Goal: Feedback & Contribution: Submit feedback/report problem

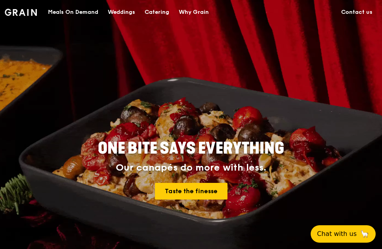
click at [364, 14] on link "Contact us" at bounding box center [356, 12] width 41 height 24
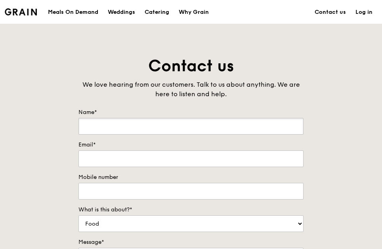
click at [111, 118] on input "Name*" at bounding box center [190, 126] width 225 height 17
type input "[PERSON_NAME]"
type input "[PERSON_NAME][EMAIL_ADDRESS][DOMAIN_NAME]"
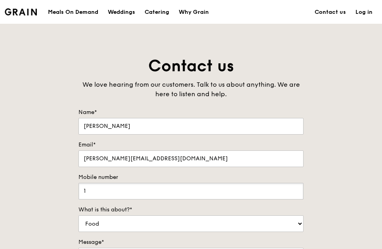
click at [118, 184] on input "1" at bounding box center [190, 191] width 225 height 17
drag, startPoint x: 113, startPoint y: 189, endPoint x: 63, endPoint y: 186, distance: 50.0
click at [63, 186] on div "Contact us We love hearing from our customers. Talk to us about anything. We ar…" at bounding box center [191, 220] width 382 height 331
type input "91853152"
click at [63, 218] on div "Contact us We love hearing from our customers. Talk to us about anything. We ar…" at bounding box center [191, 220] width 382 height 331
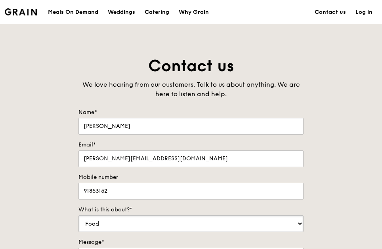
click at [98, 224] on select "Food Service Billing/Payment Catering Others" at bounding box center [190, 223] width 225 height 17
select select "Catering"
click at [78, 215] on select "Food Service Billing/Payment Catering Others" at bounding box center [190, 223] width 225 height 17
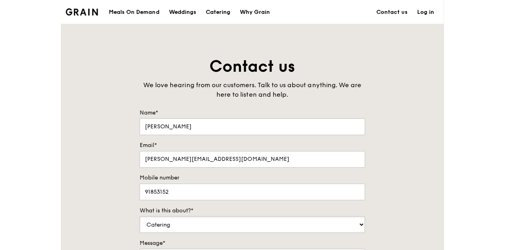
scroll to position [119, 0]
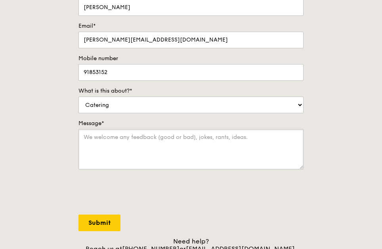
click at [89, 147] on textarea "Message*" at bounding box center [190, 149] width 225 height 40
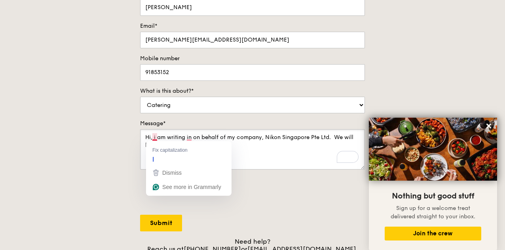
click at [154, 137] on textarea "Hi, i am writing in on behalf of my company, Nikon Singapore Pte Ltd. We will b…" at bounding box center [252, 149] width 225 height 40
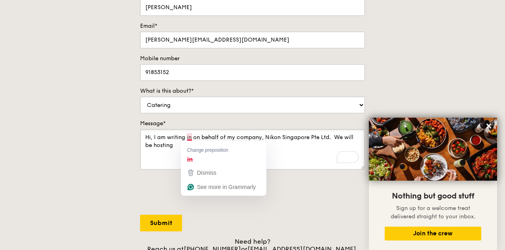
click at [188, 136] on textarea "Hi, I am writing in on behalf of my company, Nikon Singapore Pte Ltd. We will b…" at bounding box center [252, 149] width 225 height 40
click at [188, 137] on textarea "Hi, I am writing in on behalf of my company, Nikon Singapore Pte Ltd. We will b…" at bounding box center [252, 149] width 225 height 40
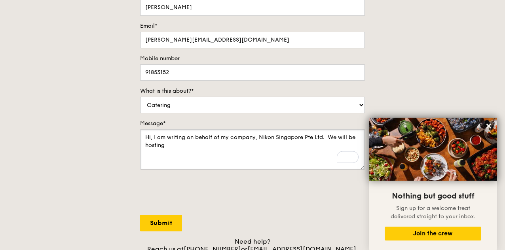
click at [185, 151] on textarea "Hi, I am writing on behalf of my company, Nikon Singapore Pte Ltd. We will be h…" at bounding box center [252, 149] width 225 height 40
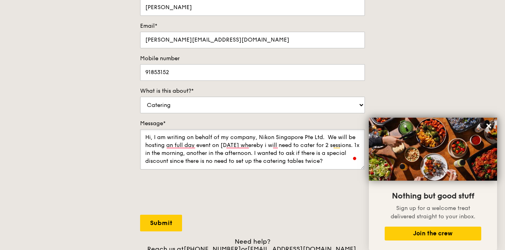
click at [226, 161] on textarea "Hi, I am writing on behalf of my company, Nikon Singapore Pte Ltd. We will be h…" at bounding box center [252, 149] width 225 height 40
click at [211, 161] on textarea "Hi, I am writing on behalf of my company, Nikon Singapore Pte Ltd. We will be h…" at bounding box center [252, 149] width 225 height 40
click at [353, 160] on div at bounding box center [354, 158] width 7 height 9
click at [350, 160] on textarea "Hi, I am writing on behalf of my company, Nikon Singapore Pte Ltd. We will be h…" at bounding box center [252, 149] width 225 height 40
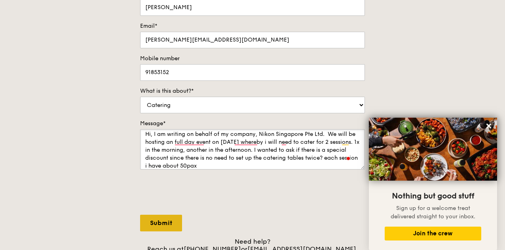
type textarea "Hi, I am writing on behalf of my company, Nikon Singapore Pte Ltd. We will be h…"
click at [163, 220] on input "Submit" at bounding box center [161, 223] width 42 height 17
select select "Food"
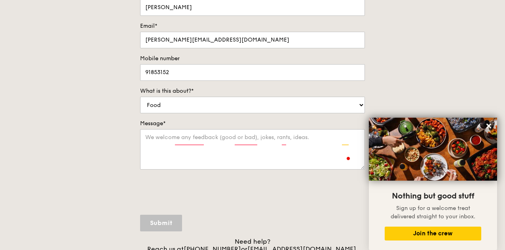
scroll to position [0, 0]
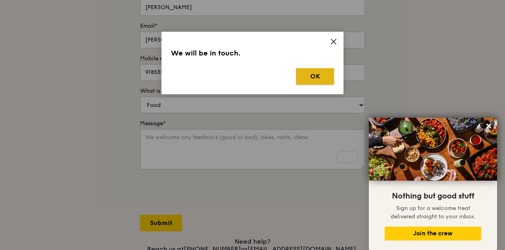
click at [324, 72] on button "OK" at bounding box center [315, 76] width 38 height 17
